Goal: Information Seeking & Learning: Find specific fact

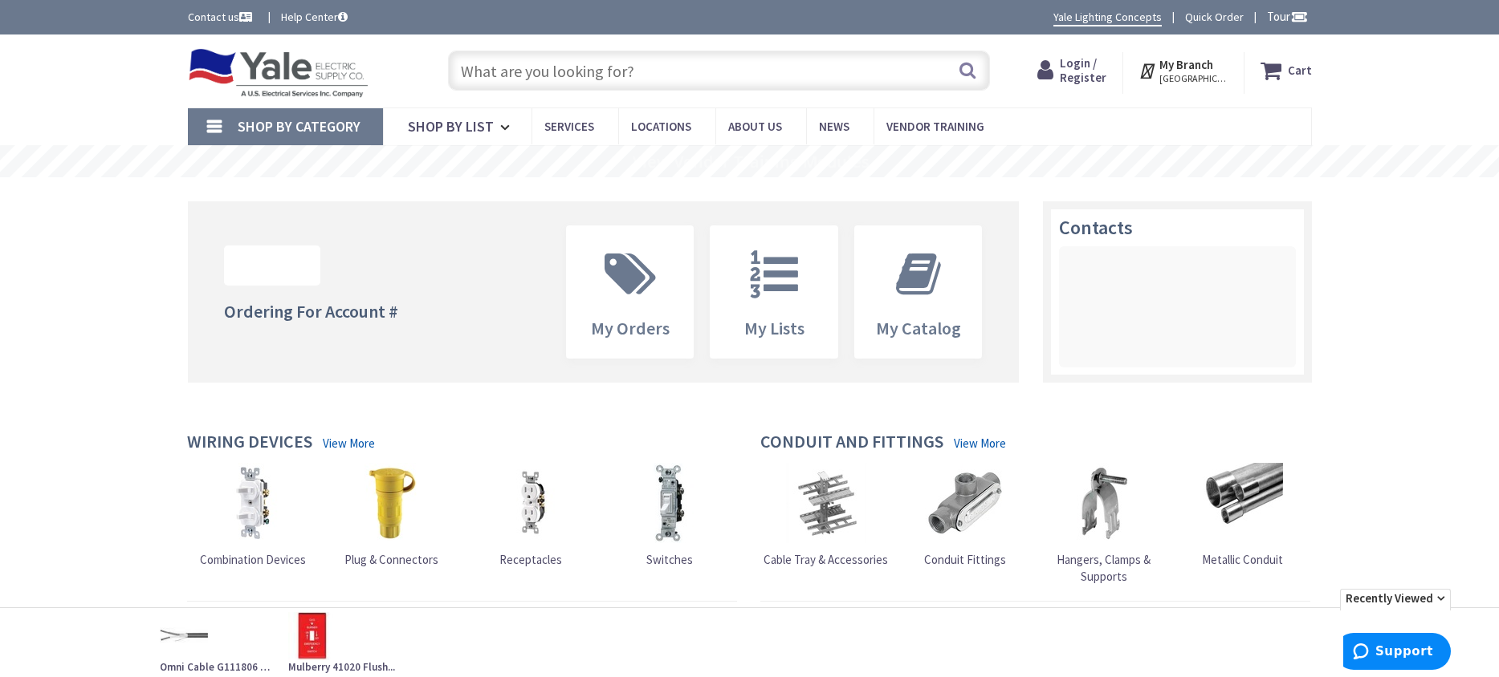
click at [522, 71] on input "text" at bounding box center [719, 71] width 542 height 40
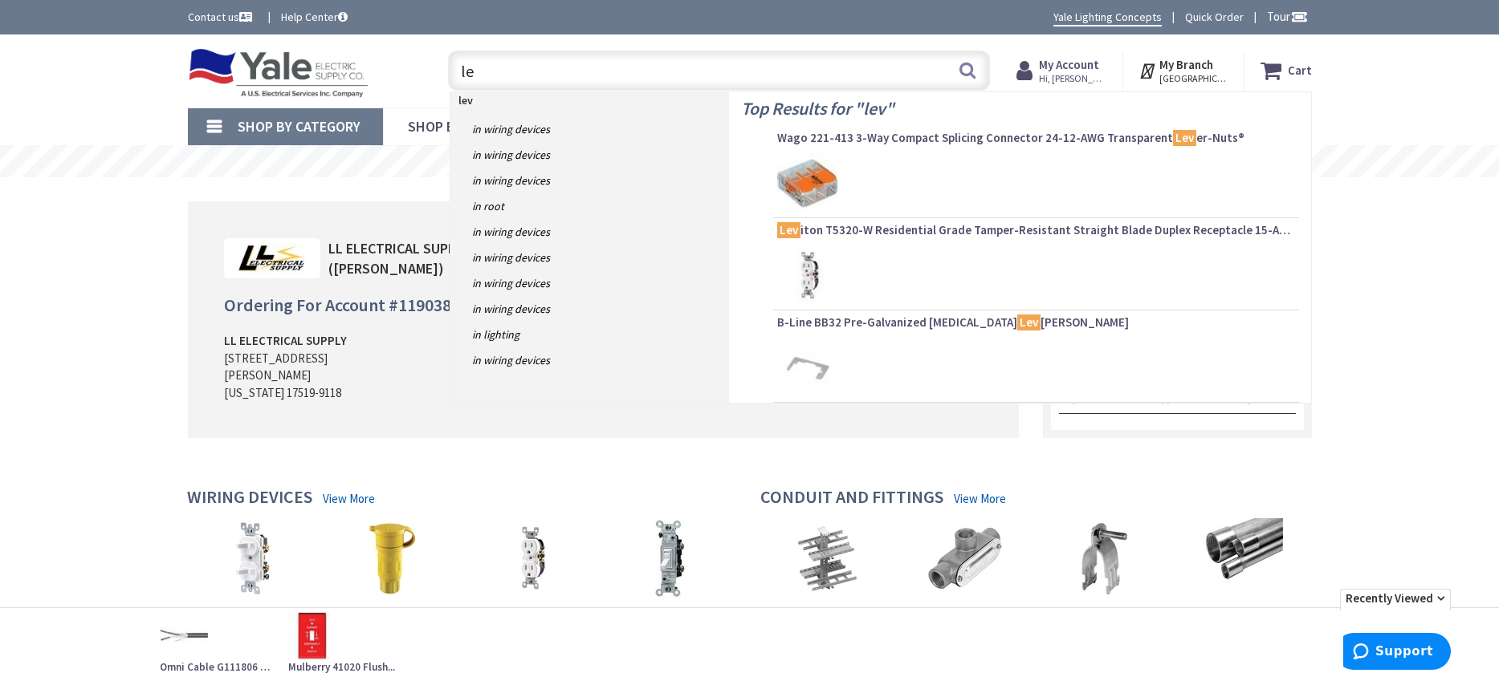
type input "l"
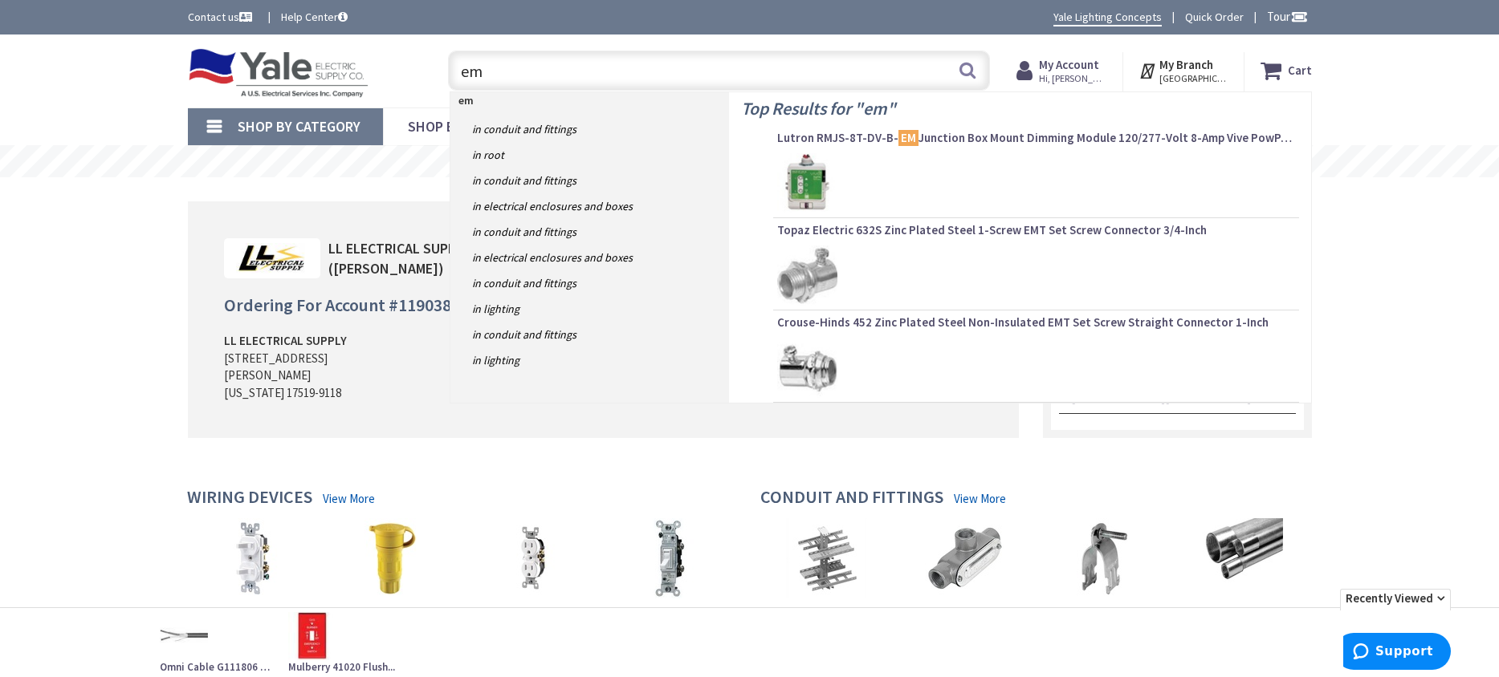
type input "e"
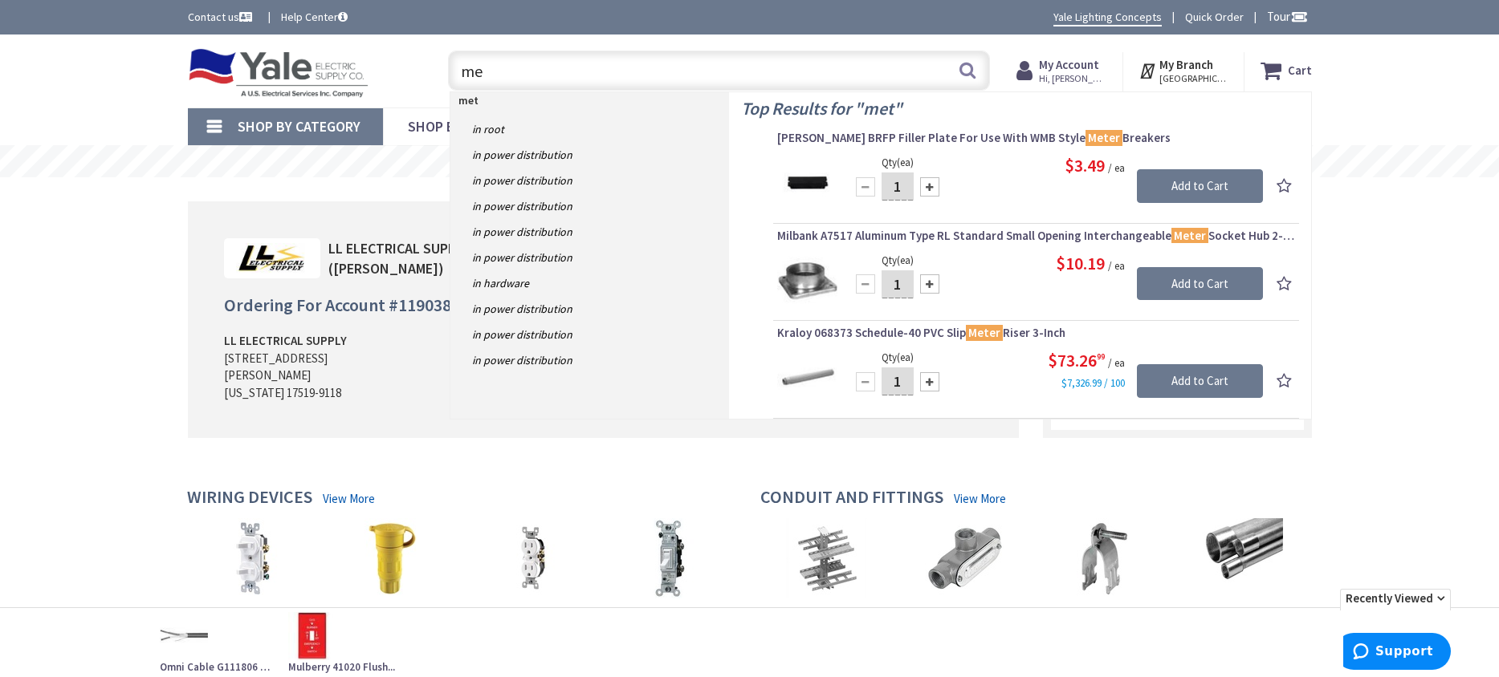
type input "m"
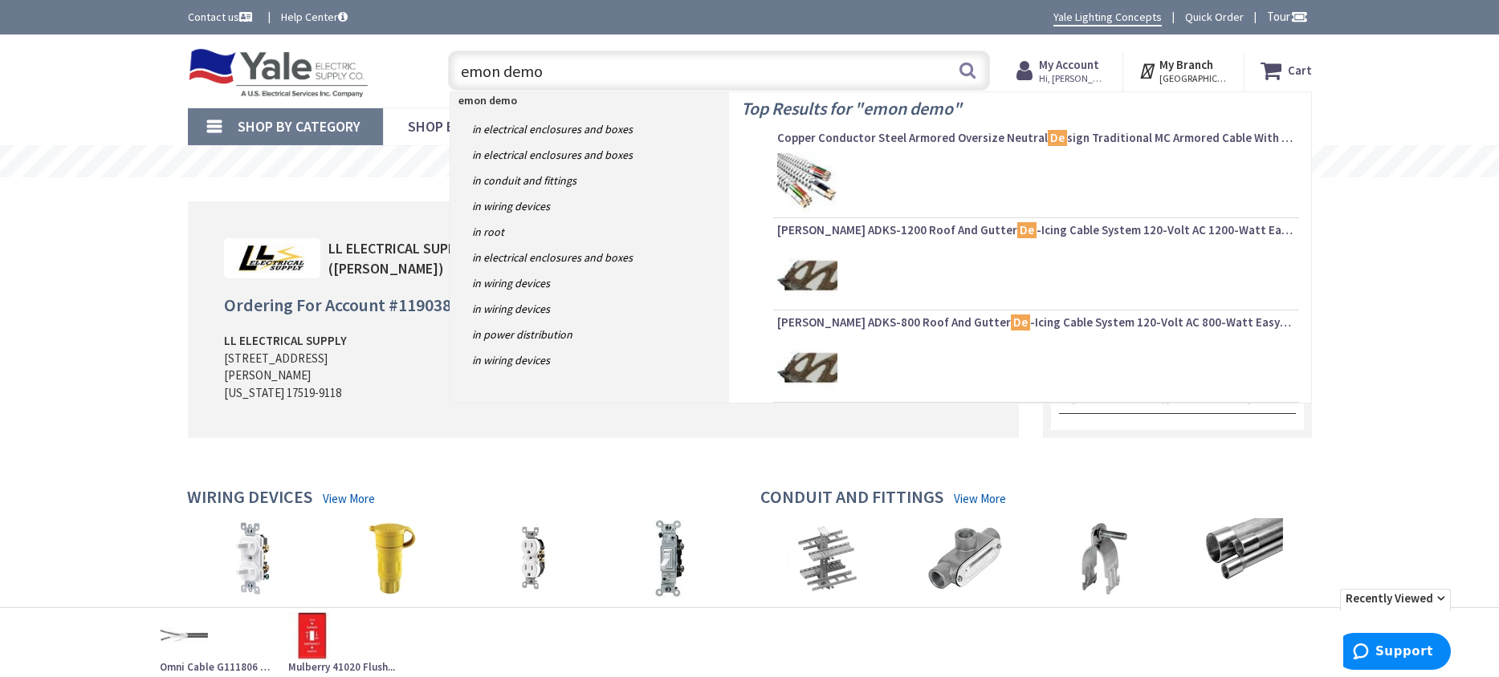
type input "emon demon"
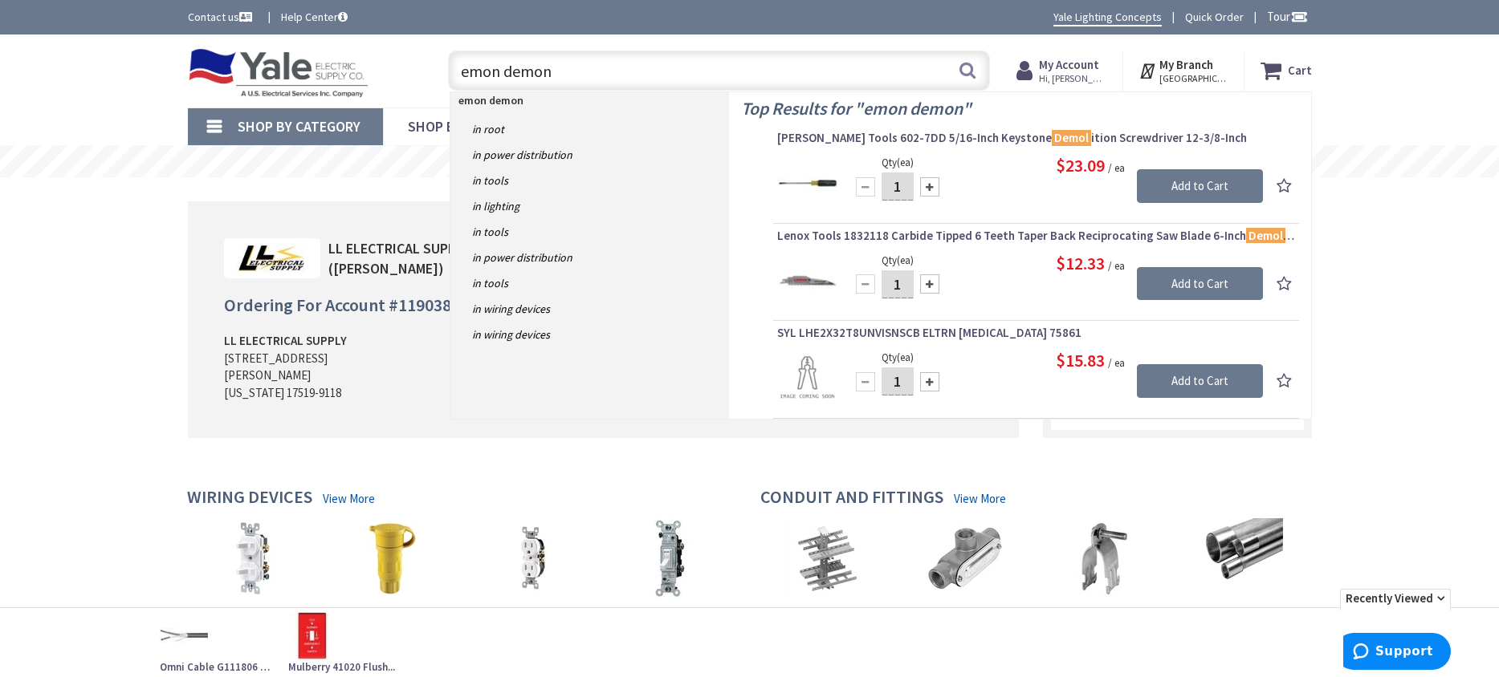
drag, startPoint x: 572, startPoint y: 69, endPoint x: 314, endPoint y: 78, distance: 258.6
click at [314, 78] on div "Toggle Nav emon demon emon demon Search Cart My Cart Close You have no items in…" at bounding box center [750, 71] width 1148 height 54
